Goal: Find specific page/section: Find specific page/section

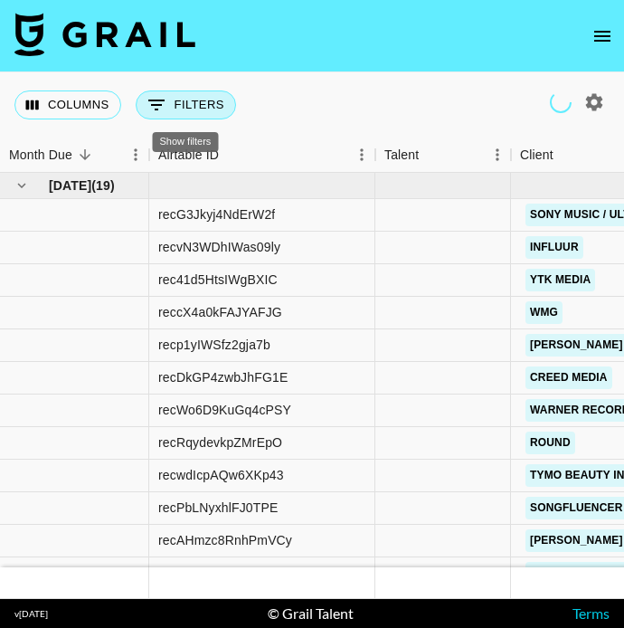
click at [193, 113] on button "0 Filters" at bounding box center [186, 104] width 100 height 29
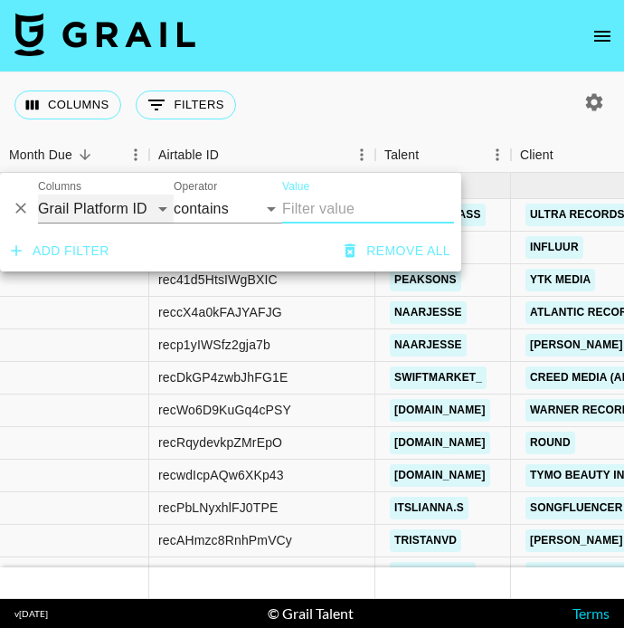
click at [141, 206] on select "Grail Platform ID Airtable ID Talent Manager Client [PERSON_NAME] Campaign (Typ…" at bounding box center [106, 208] width 136 height 29
select select "airtableId"
click at [38, 194] on select "Grail Platform ID Airtable ID Talent Manager Client [PERSON_NAME] Campaign (Typ…" at bounding box center [106, 208] width 136 height 29
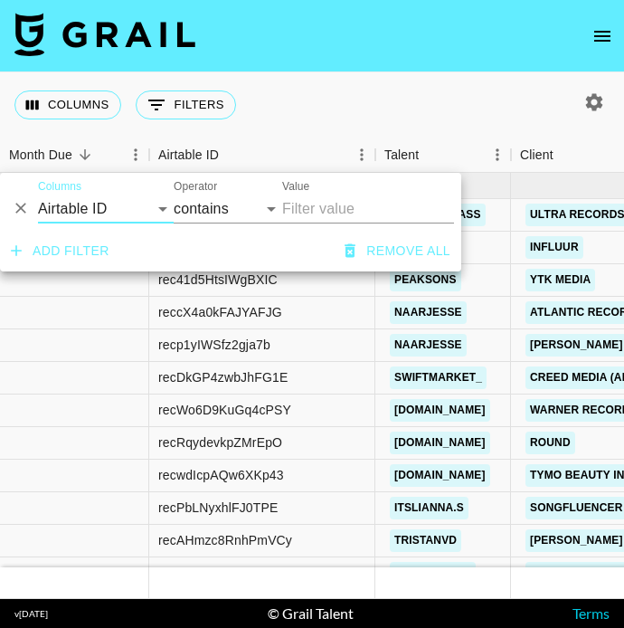
click at [321, 210] on input "Value" at bounding box center [368, 208] width 172 height 29
paste input "recQMr6LKLB9tqUHr"
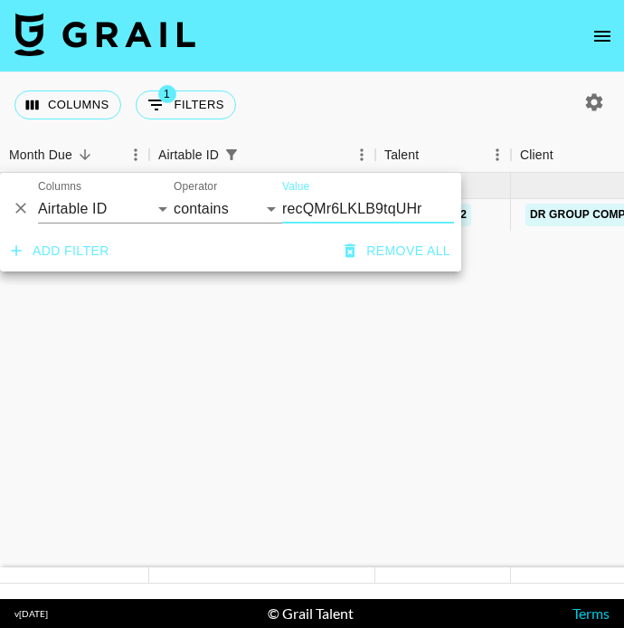
type input "recQMr6LKLB9tqUHr"
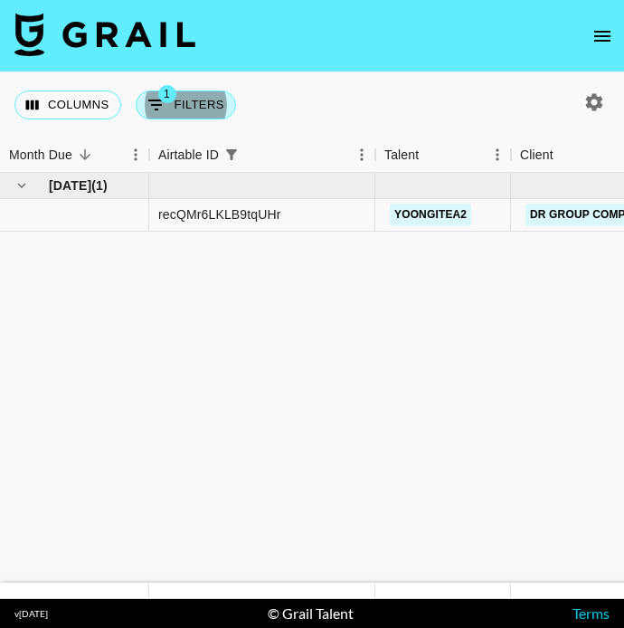
click at [204, 94] on button "1 Filters" at bounding box center [186, 104] width 100 height 29
select select "airtableId"
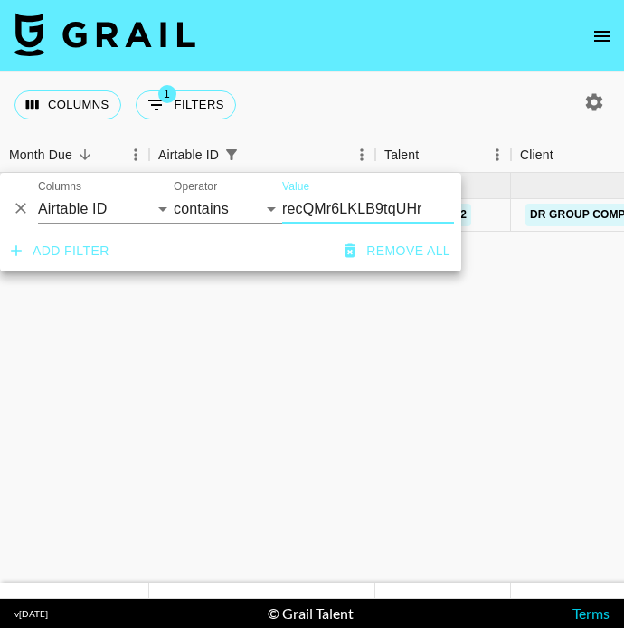
click at [373, 207] on input "recQMr6LKLB9tqUHr" at bounding box center [368, 208] width 172 height 29
type input "recd9resWKiQ5M9uX"
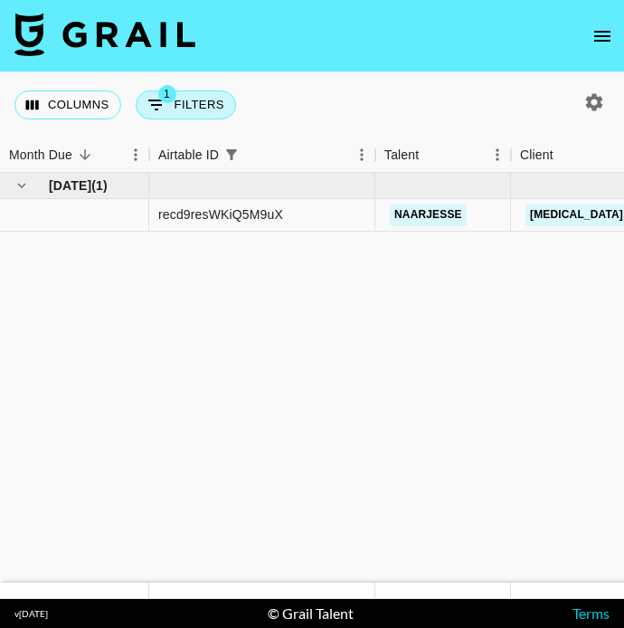
click at [212, 92] on button "1 Filters" at bounding box center [186, 104] width 100 height 29
select select "airtableId"
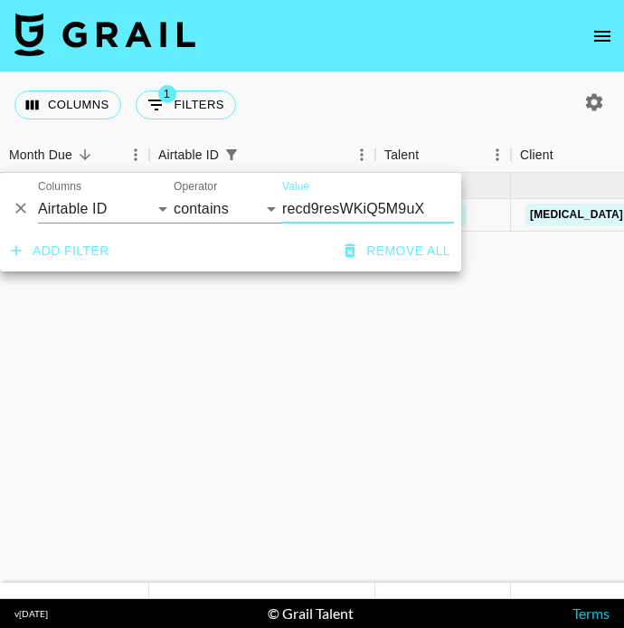
click at [344, 203] on input "recd9resWKiQ5M9uX" at bounding box center [368, 208] width 172 height 29
type input "recS2bbODQ963U0WD"
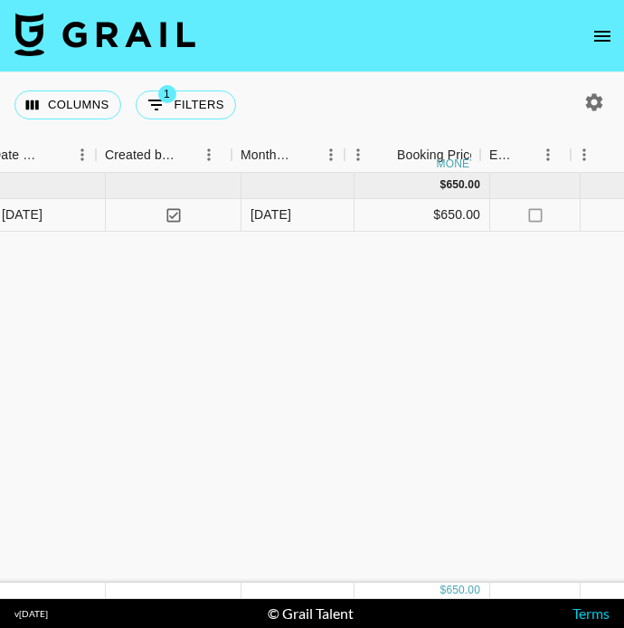
scroll to position [0, 935]
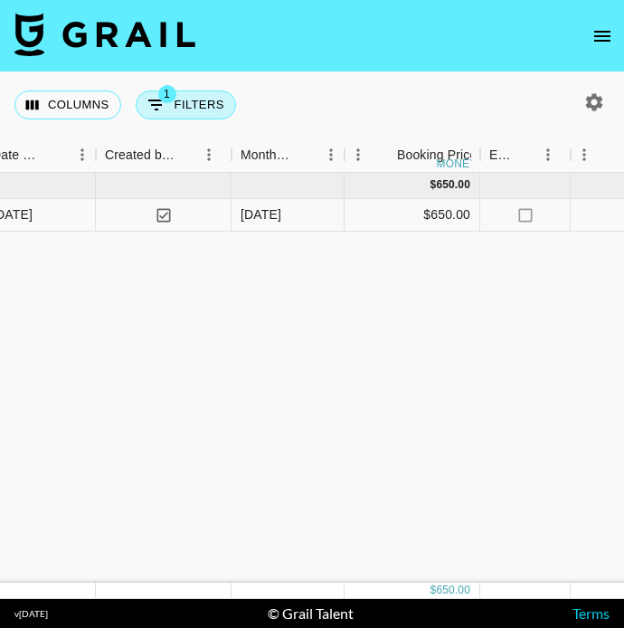
click at [209, 108] on button "1 Filters" at bounding box center [186, 104] width 100 height 29
select select "airtableId"
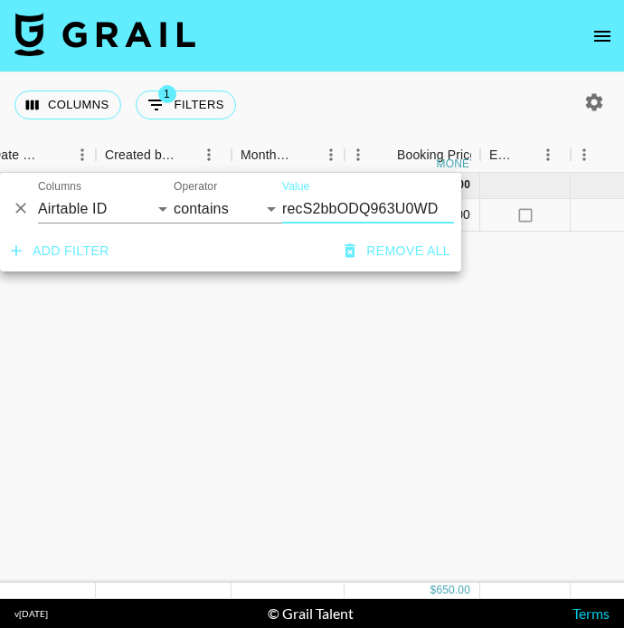
click at [354, 205] on input "recS2bbODQ963U0WD" at bounding box center [368, 208] width 172 height 29
type input "recSNezCfeZEPoz1E"
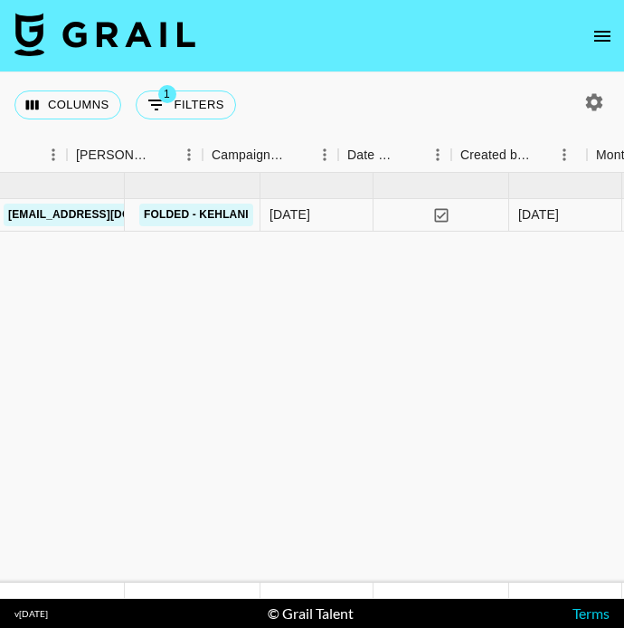
scroll to position [0, 580]
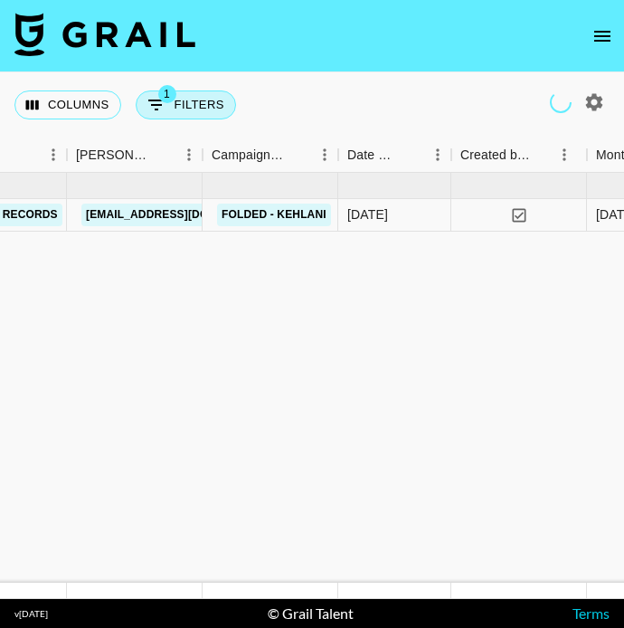
click at [202, 102] on button "1 Filters" at bounding box center [186, 104] width 100 height 29
select select "airtableId"
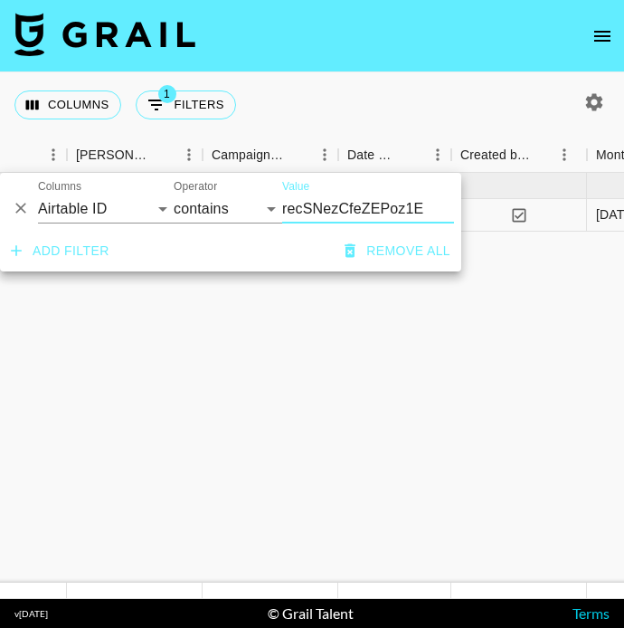
click at [342, 209] on input "recSNezCfeZEPoz1E" at bounding box center [368, 208] width 172 height 29
type input "rec90jG3pAcuEvYA1"
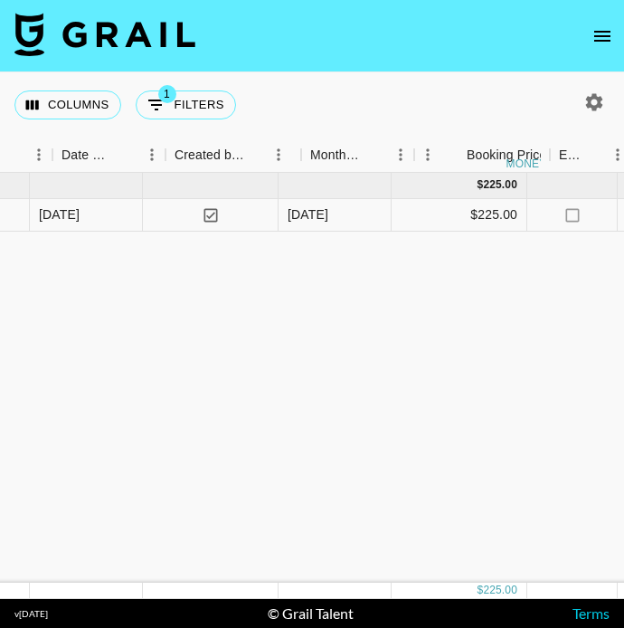
scroll to position [0, 902]
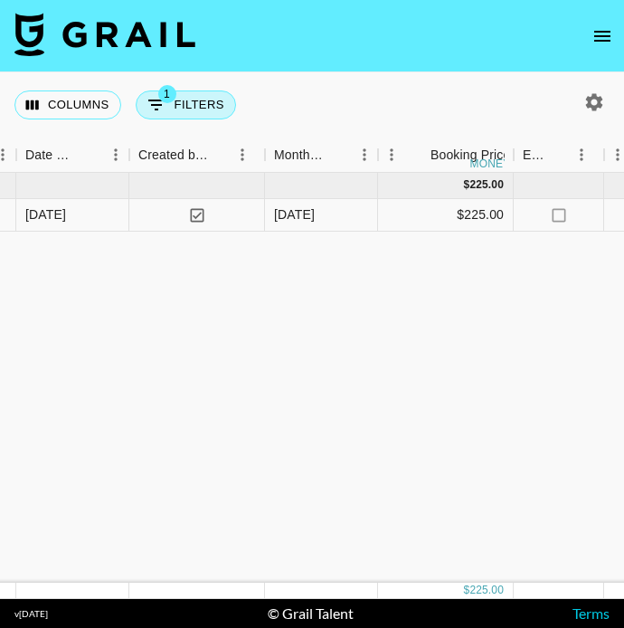
click at [203, 97] on button "1 Filters" at bounding box center [186, 104] width 100 height 29
select select "airtableId"
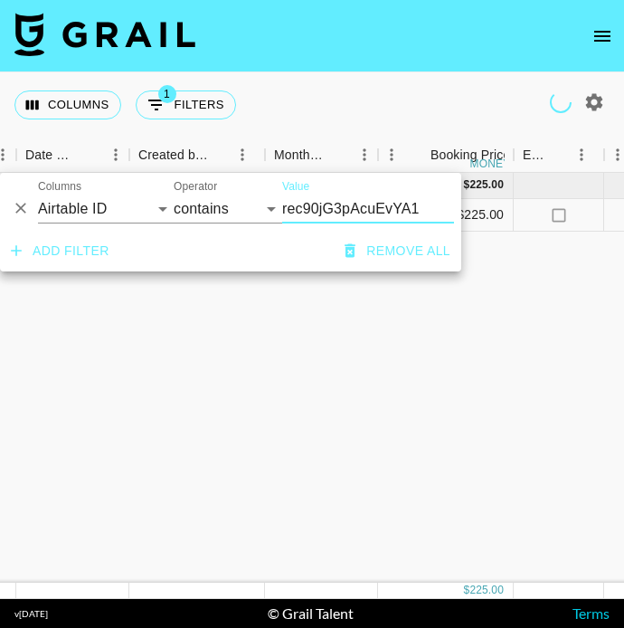
click at [380, 205] on input "rec90jG3pAcuEvYA1" at bounding box center [368, 208] width 172 height 29
type input "rec44jZUv91pFXcRI"
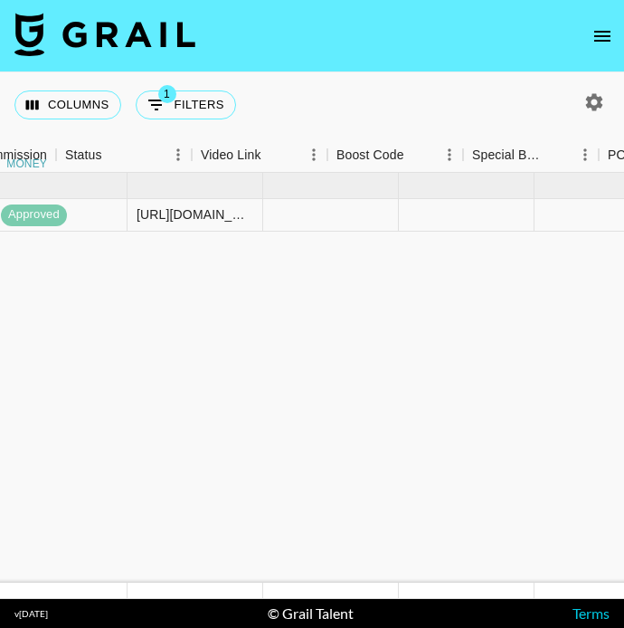
scroll to position [0, 1709]
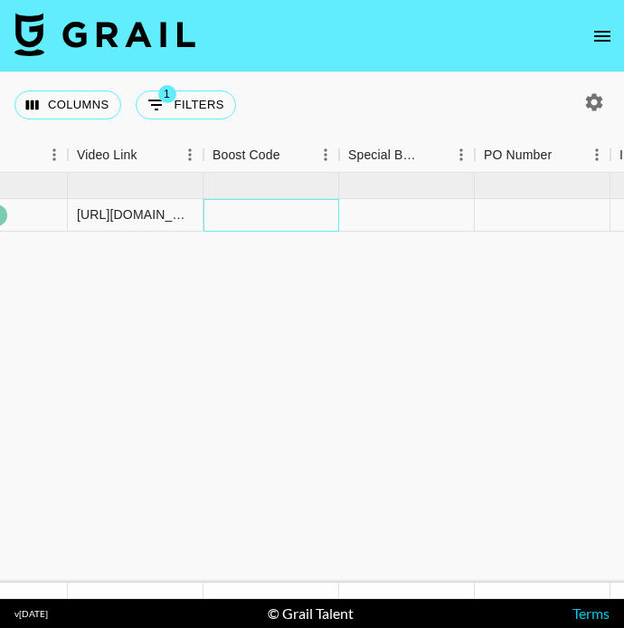
click at [306, 229] on div at bounding box center [271, 215] width 136 height 33
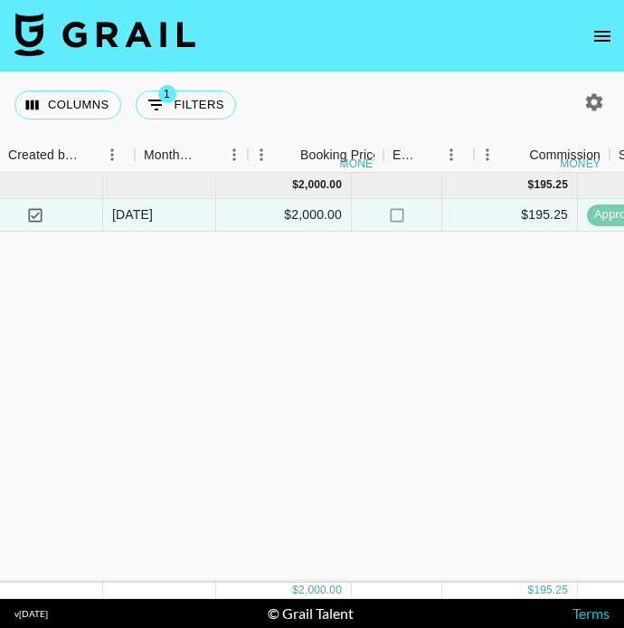
scroll to position [0, 1032]
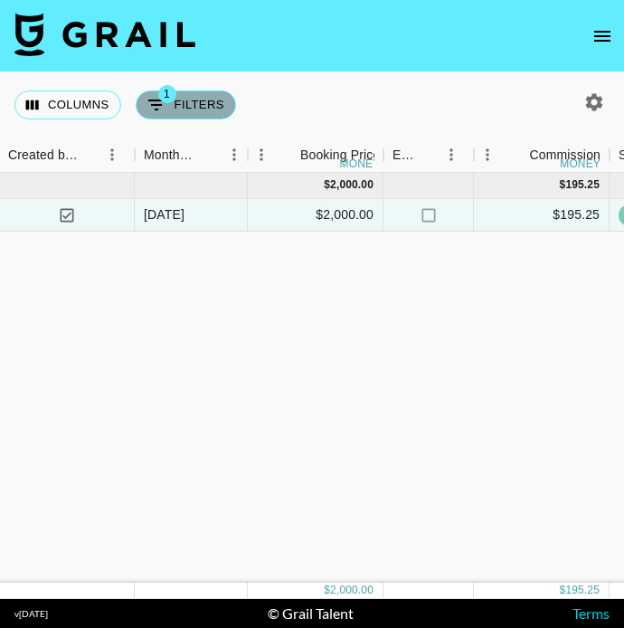
click at [196, 105] on button "1 Filters" at bounding box center [186, 104] width 100 height 29
select select "airtableId"
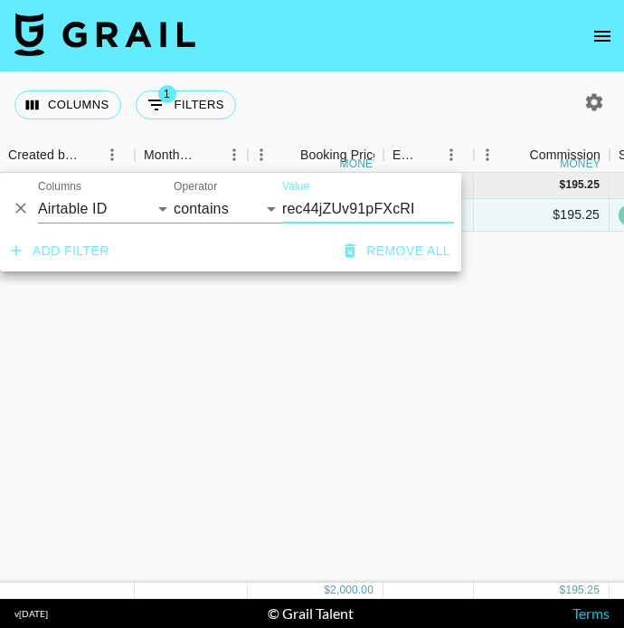
click at [337, 213] on input "rec44jZUv91pFXcRI" at bounding box center [368, 208] width 172 height 29
type input "recT2qqFvm98Dxh9C"
click at [316, 342] on div "[DATE] ( 1 ) $ 250.00 $ 24.41 recT2qqFvm98Dxh9C and6rson Warner Records [EMAIL_…" at bounding box center [571, 378] width 3206 height 410
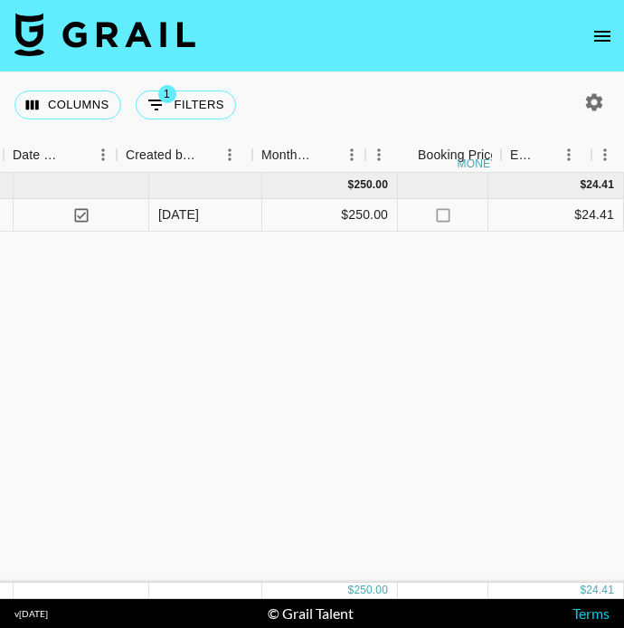
scroll to position [0, 1051]
